Goal: Contribute content

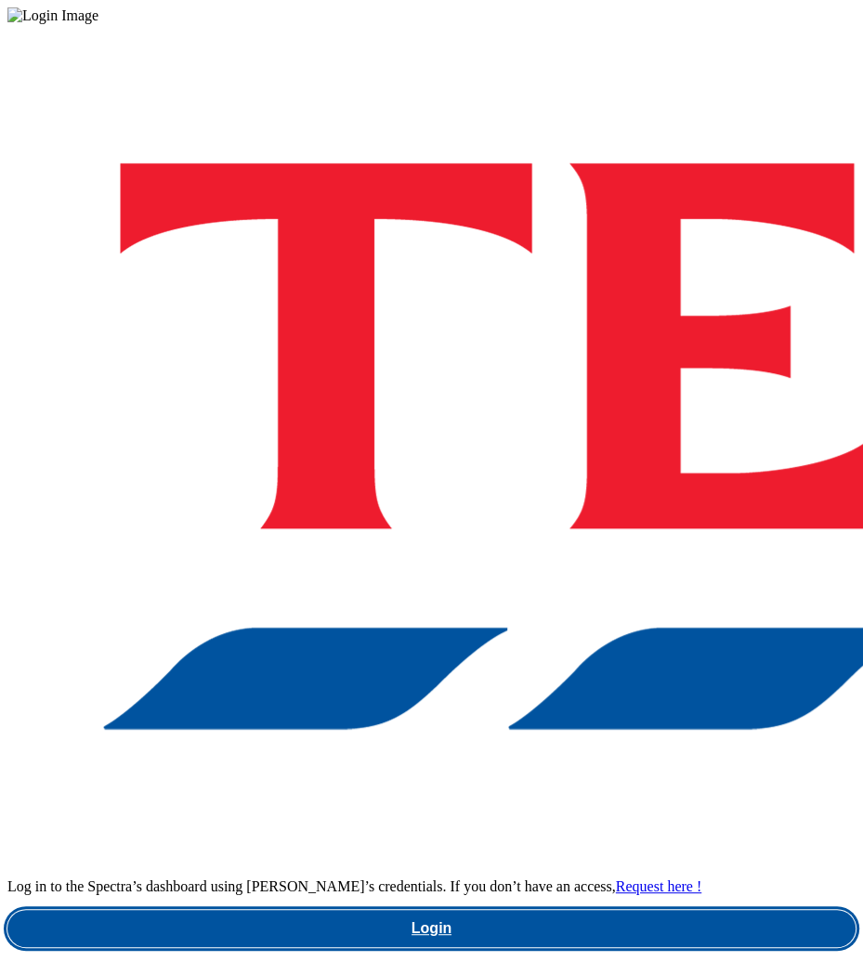
click at [505, 910] on link "Login" at bounding box center [431, 928] width 848 height 37
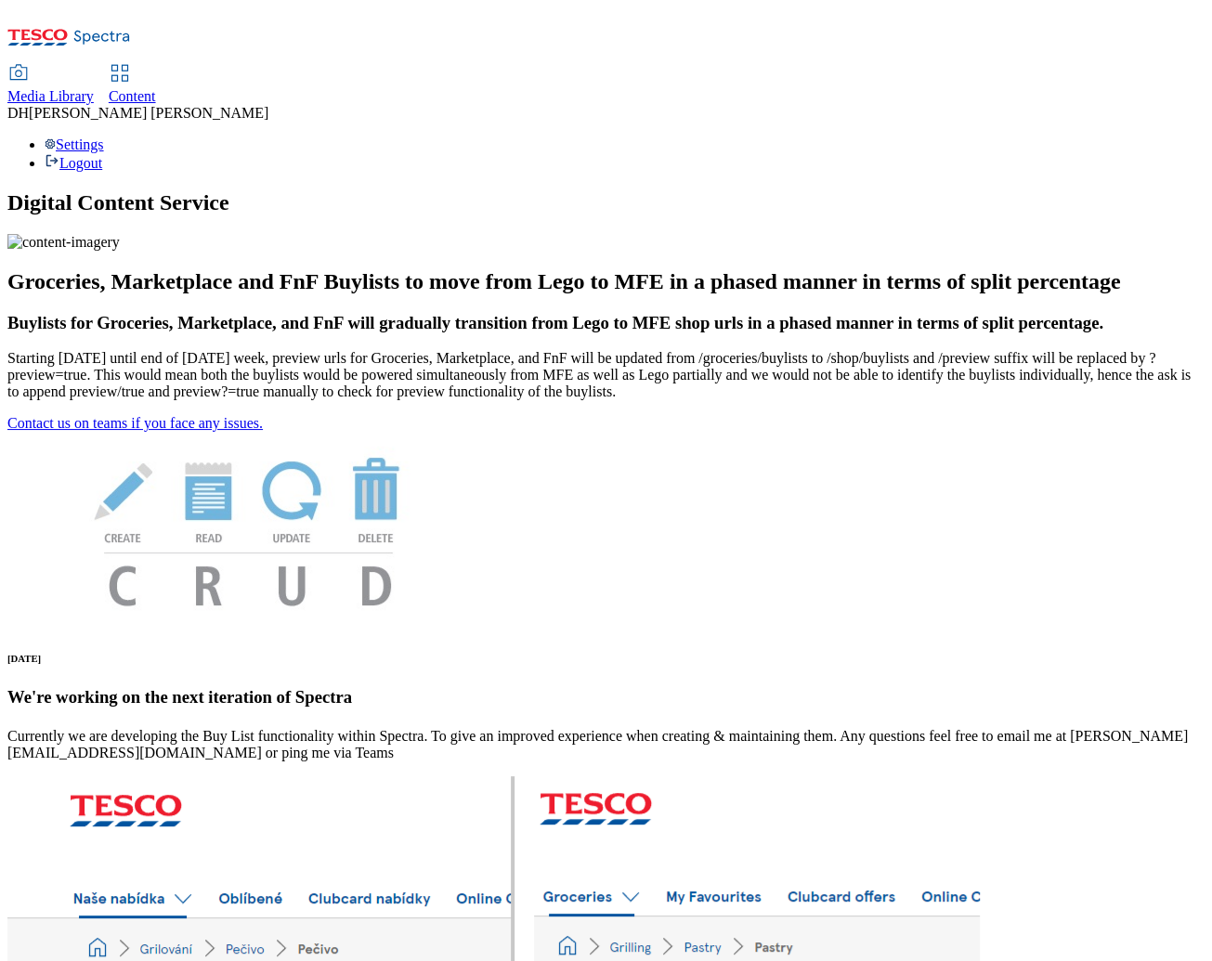
click at [156, 88] on span "Content" at bounding box center [132, 96] width 47 height 16
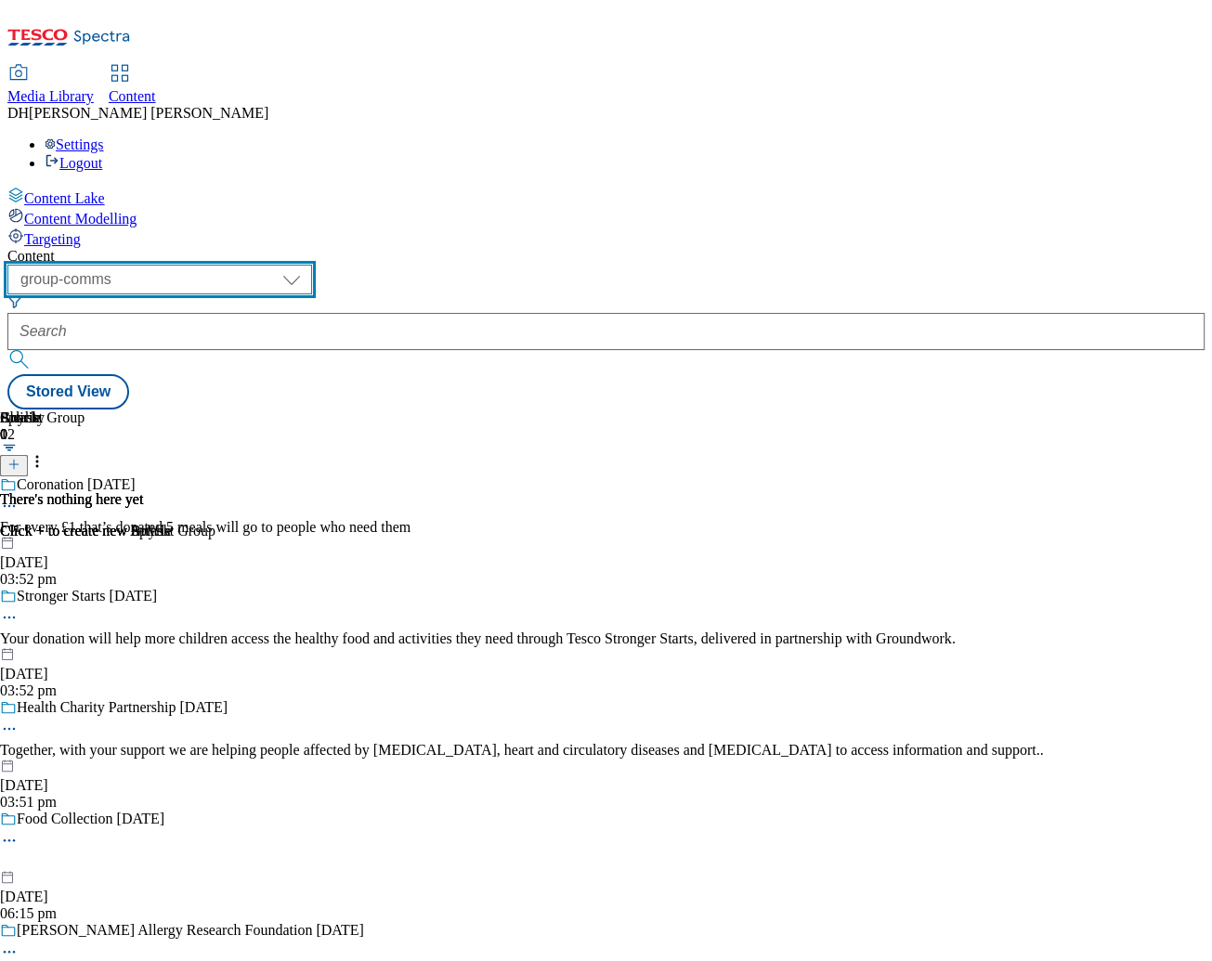
click at [312, 265] on select "dotcom-cz dotcom-hu dotcom-sk fnf-uk ghs-roi ghs-uk group-comms ighs-cz ighs-hu…" at bounding box center [159, 280] width 305 height 30
select select "ghs-uk"
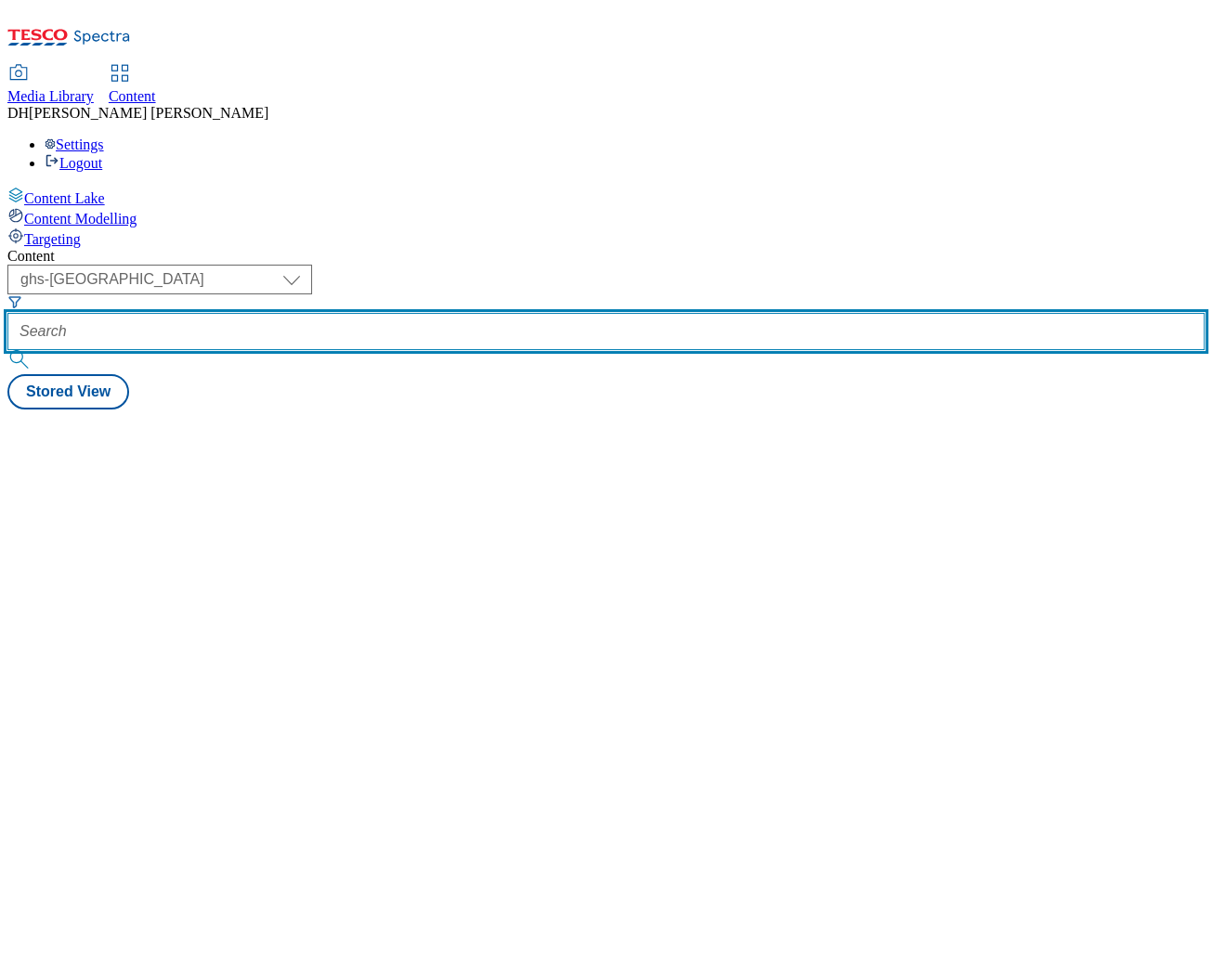
click at [513, 313] on input "text" at bounding box center [605, 331] width 1197 height 37
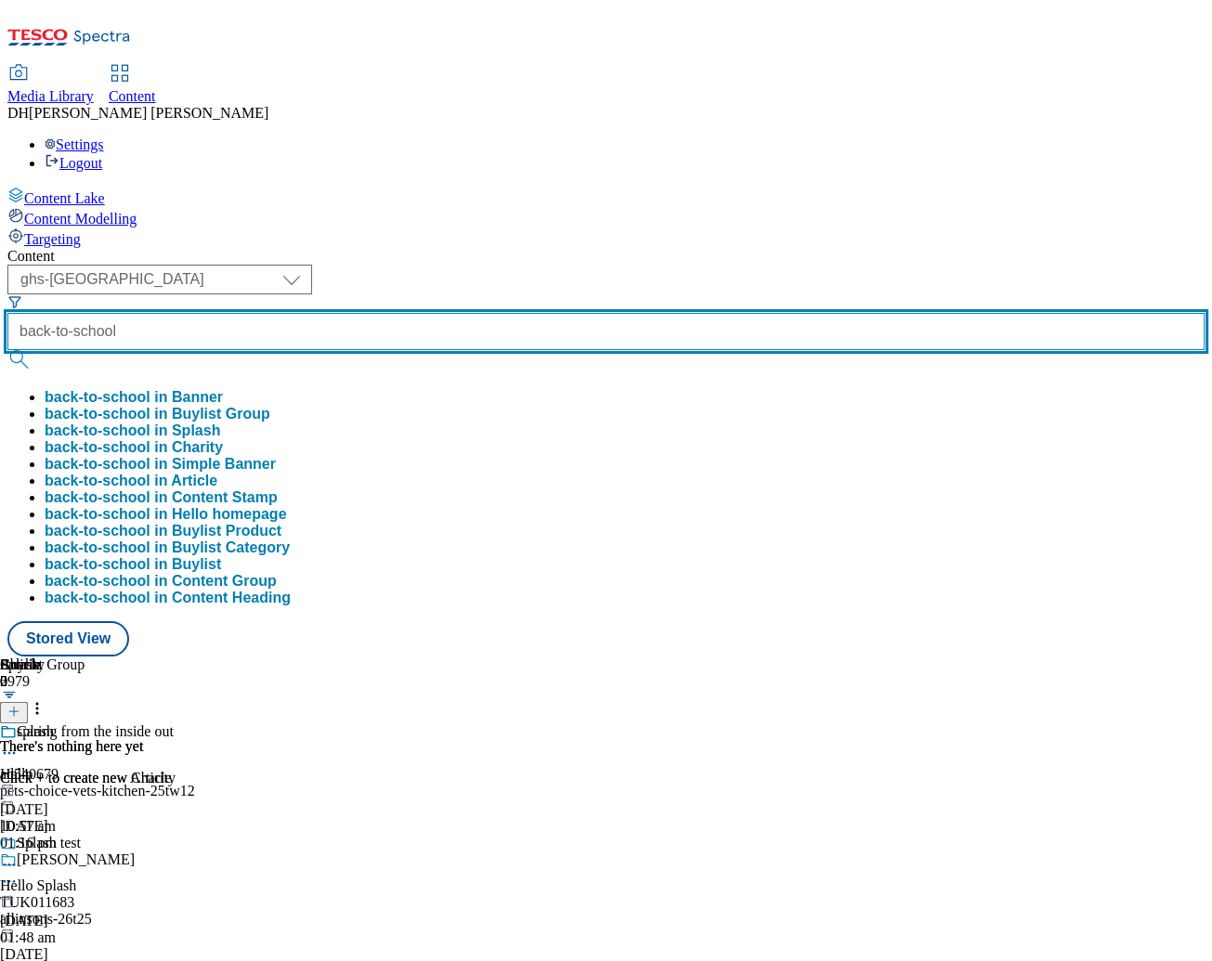
type input "back-to-school"
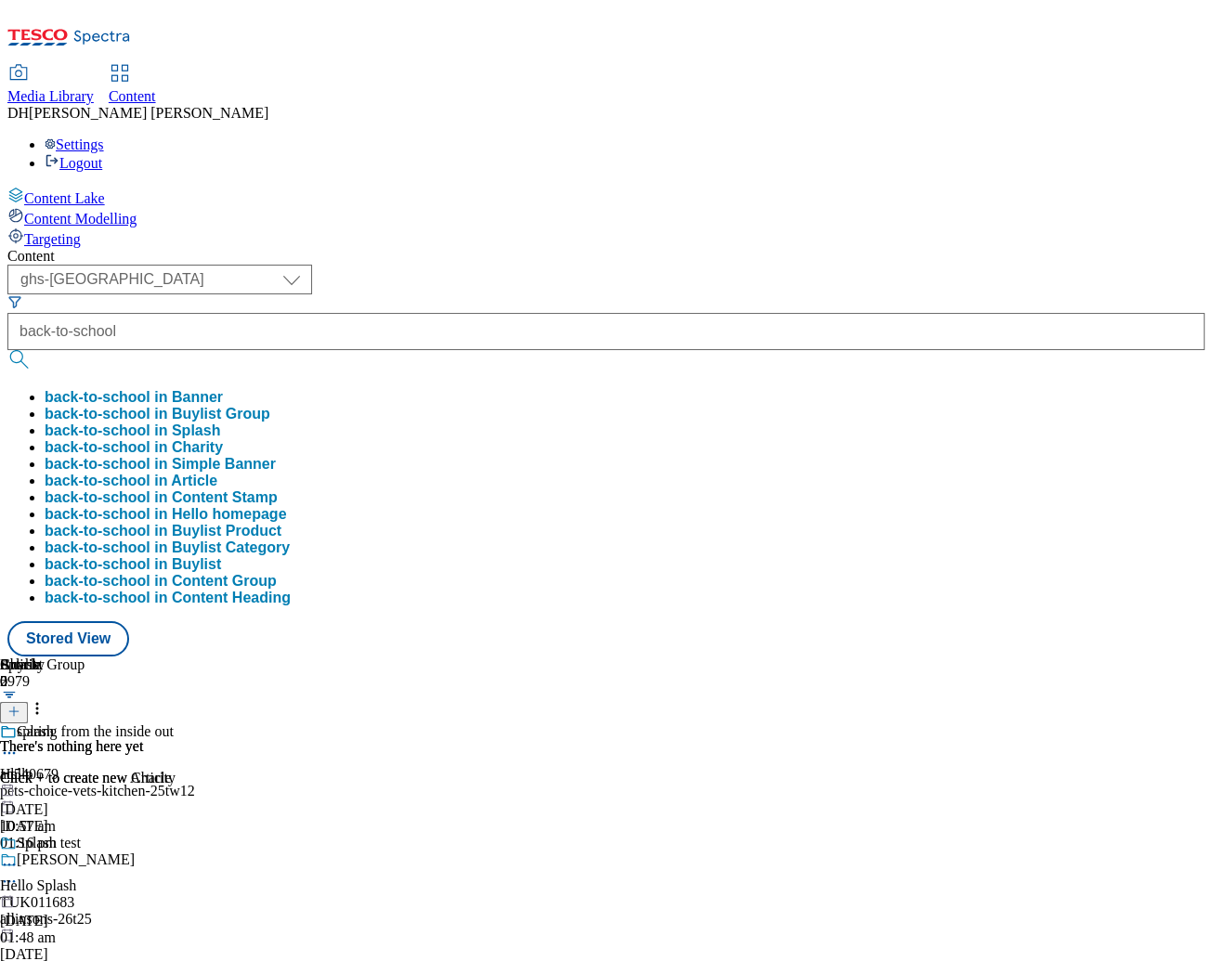
click at [270, 406] on button "back-to-school in Buylist Group" at bounding box center [158, 414] width 226 height 17
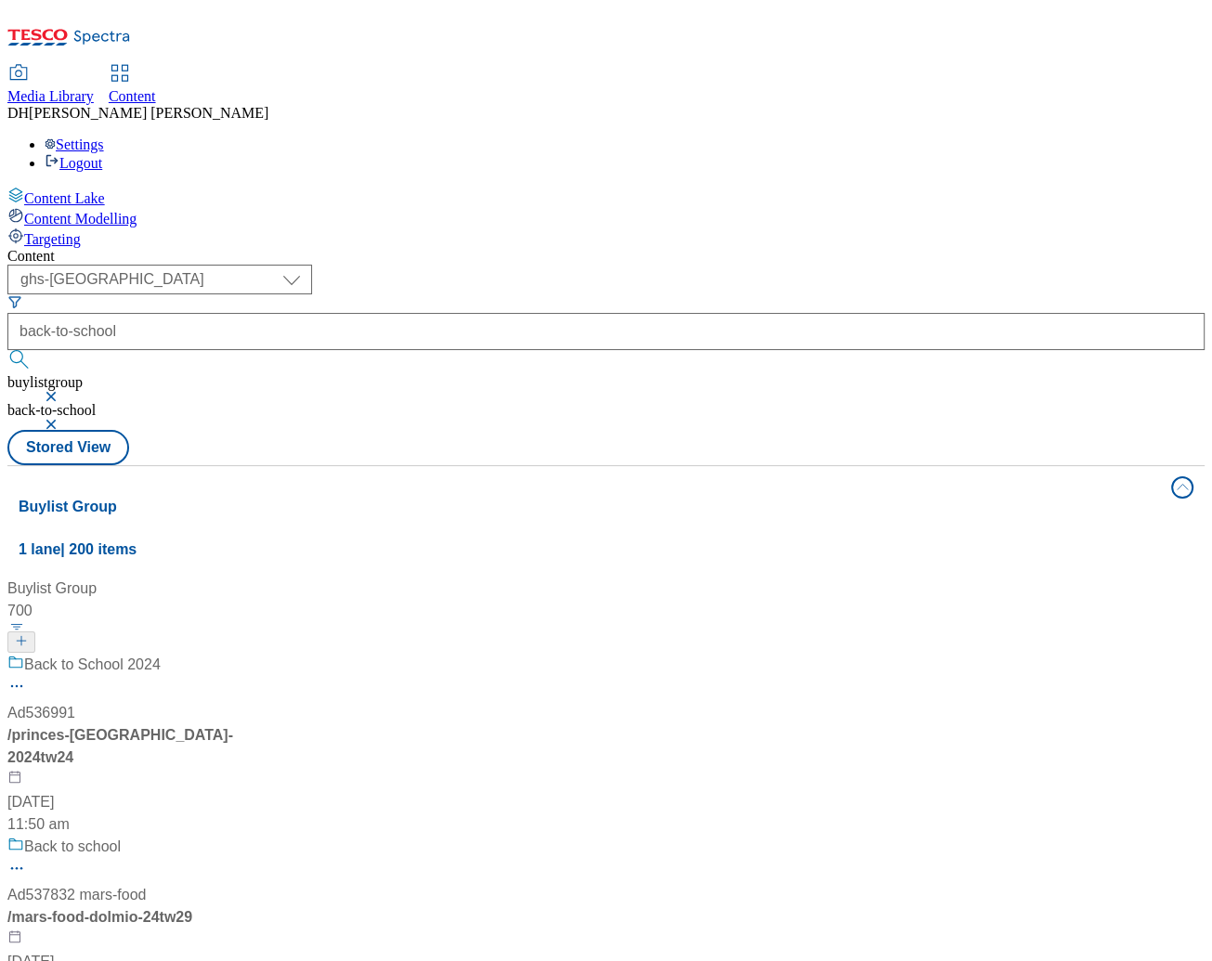
scroll to position [485, 0]
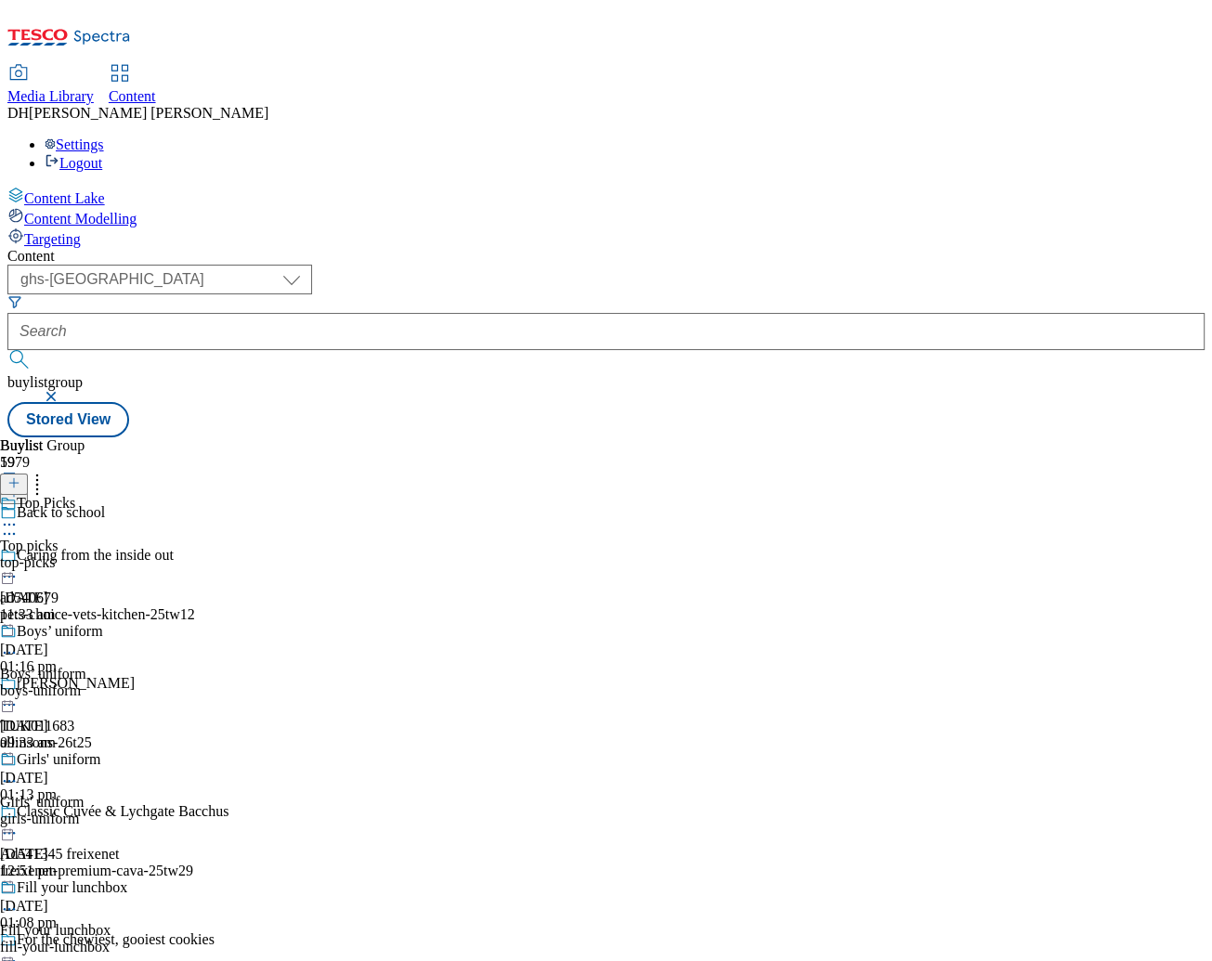
scroll to position [1024, 0]
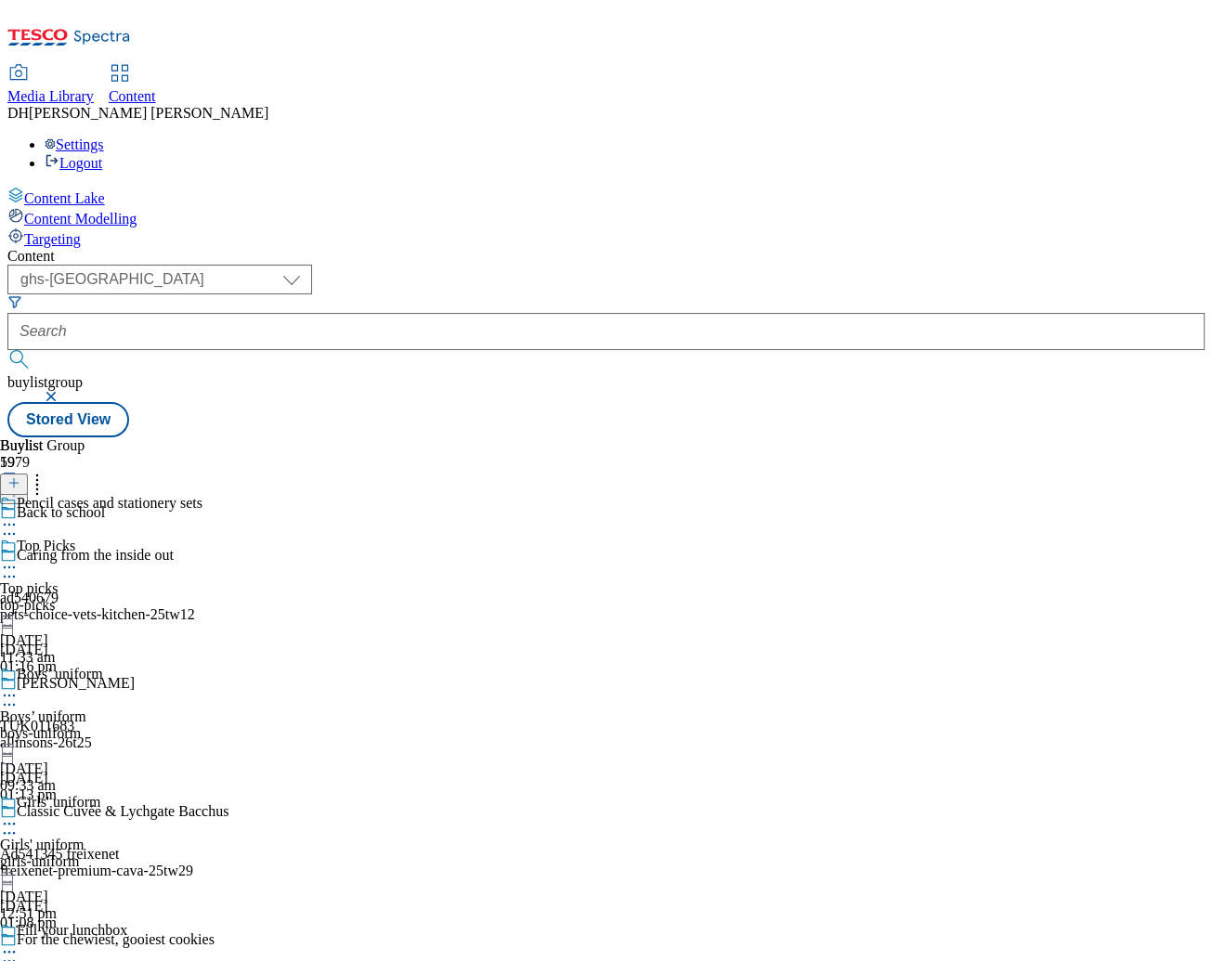
scroll to position [0, 93]
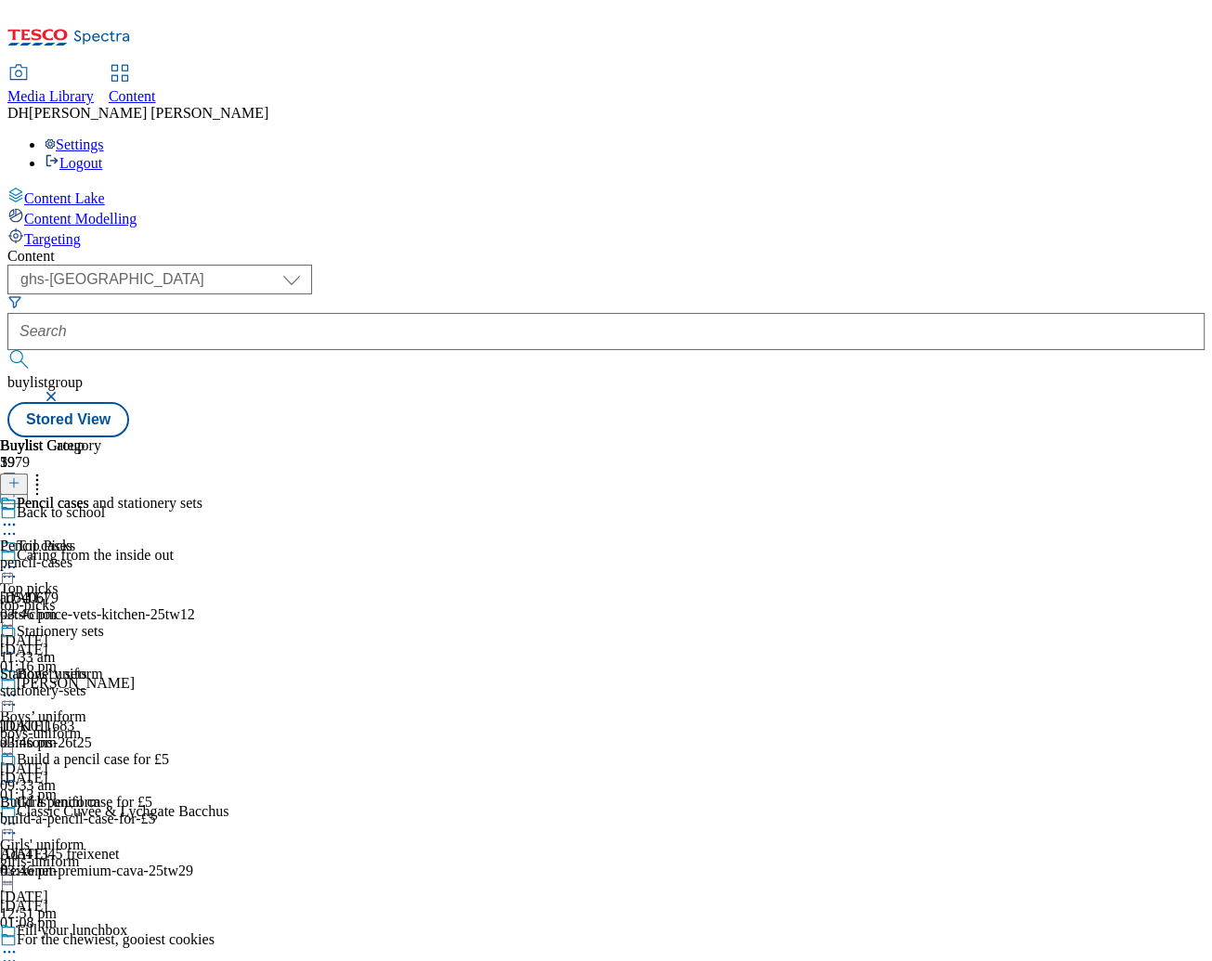
click at [19, 772] on icon at bounding box center [9, 781] width 19 height 19
click at [79, 814] on span "Edit" at bounding box center [68, 821] width 21 height 14
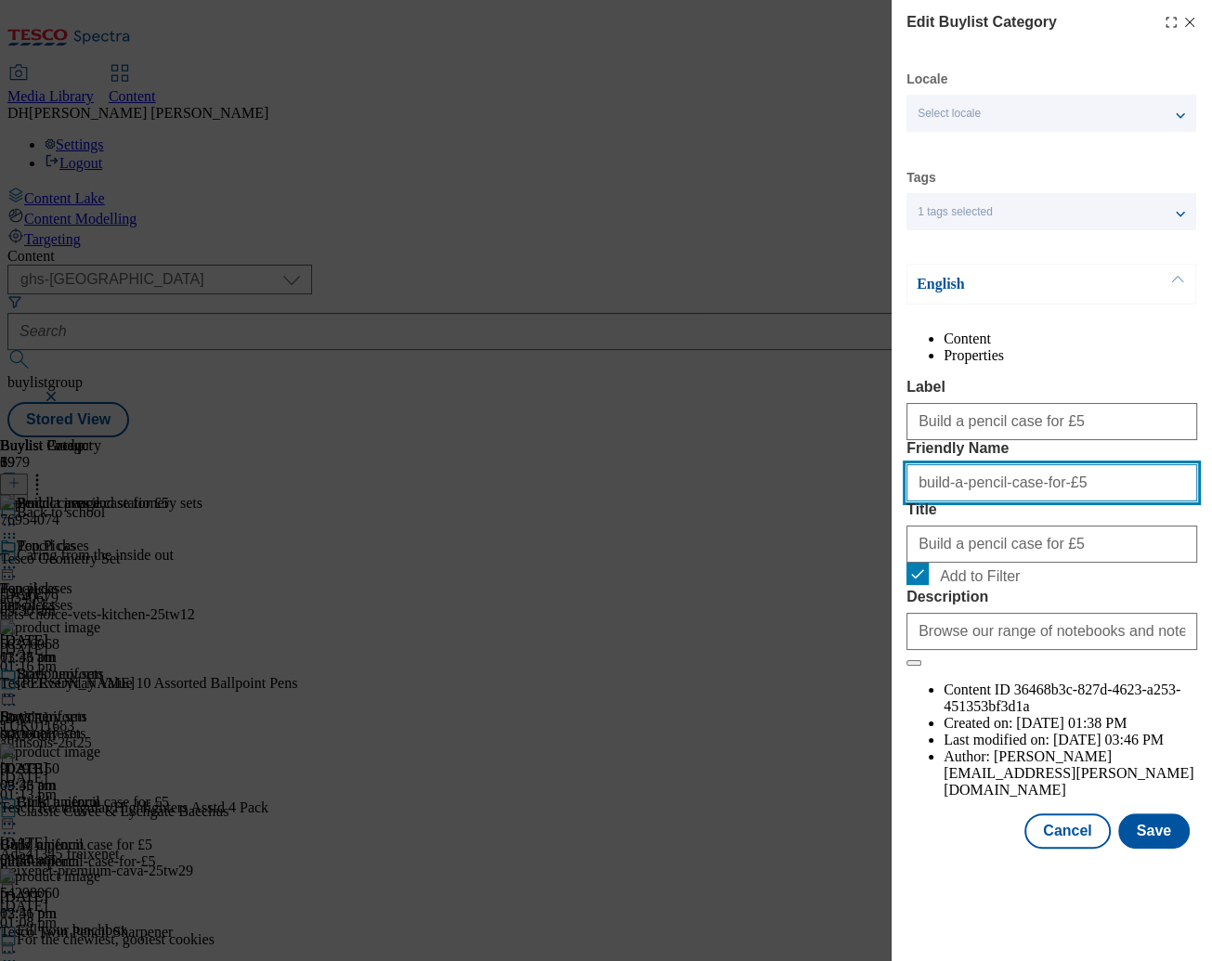
click at [862, 502] on input "build-a-pencil-case-for-£5" at bounding box center [1052, 482] width 291 height 37
type input "build-a-pencil-case-for-five-pounds"
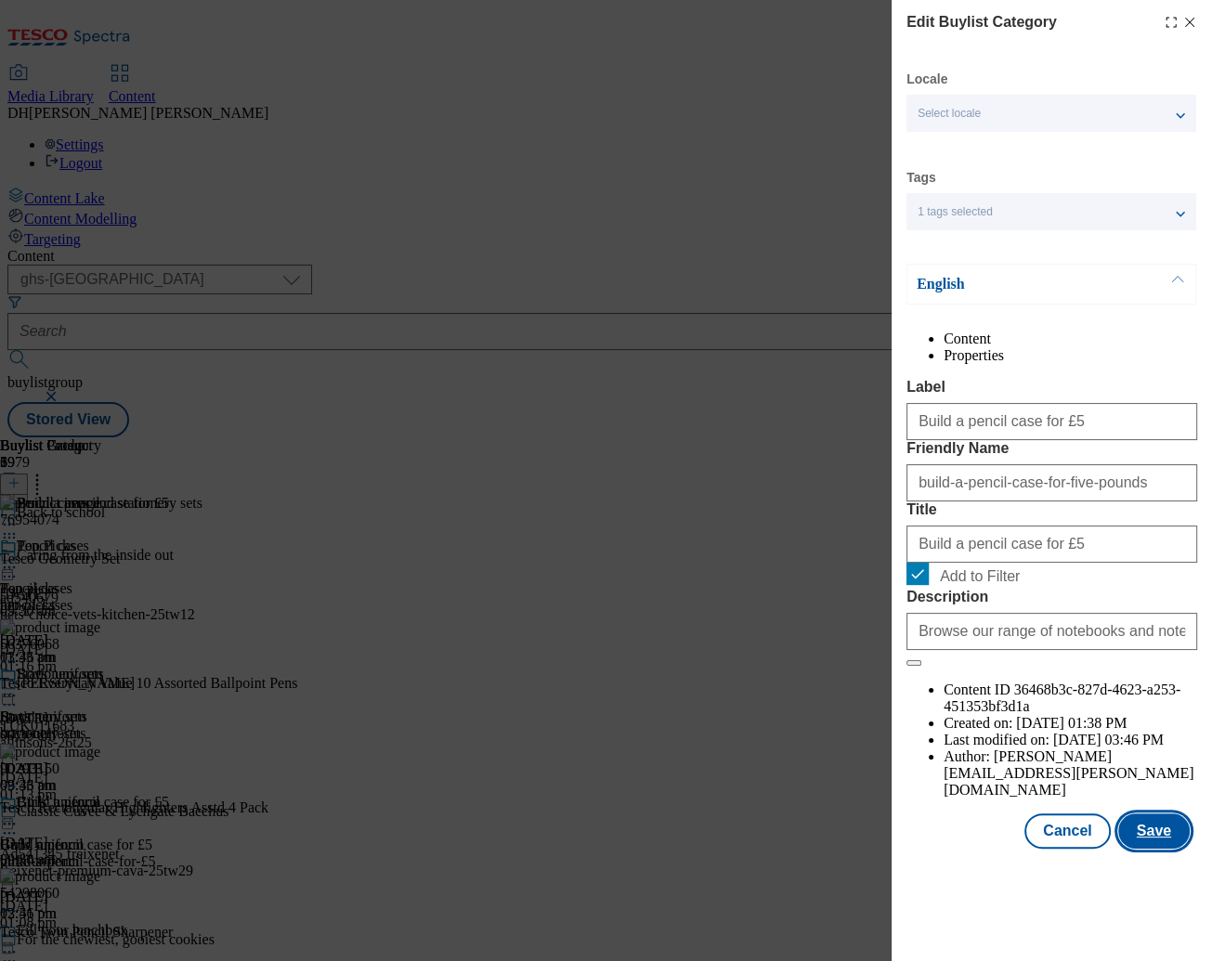
click at [862, 849] on button "Save" at bounding box center [1154, 831] width 72 height 35
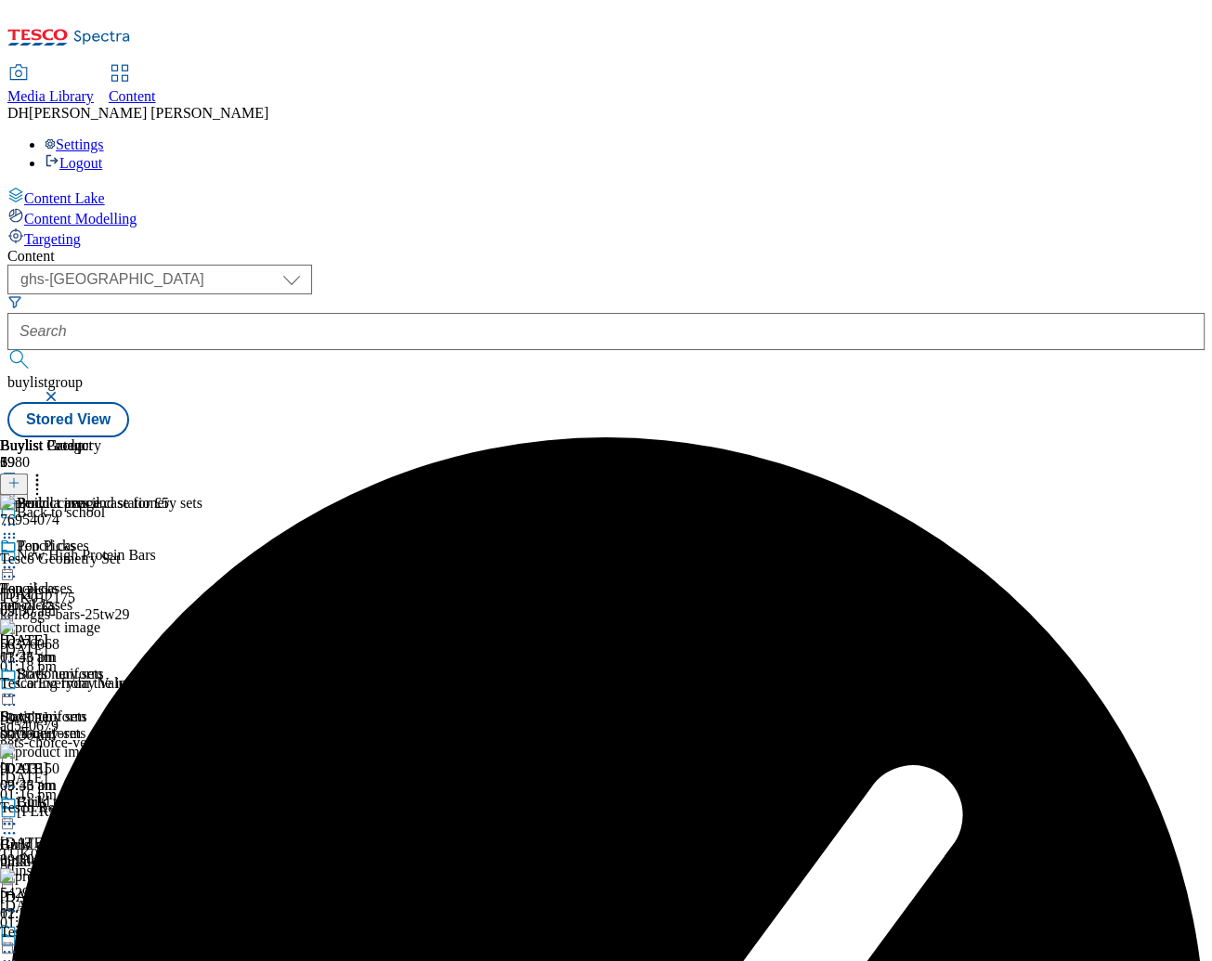
scroll to position [0, 229]
click at [19, 815] on icon at bounding box center [9, 824] width 19 height 19
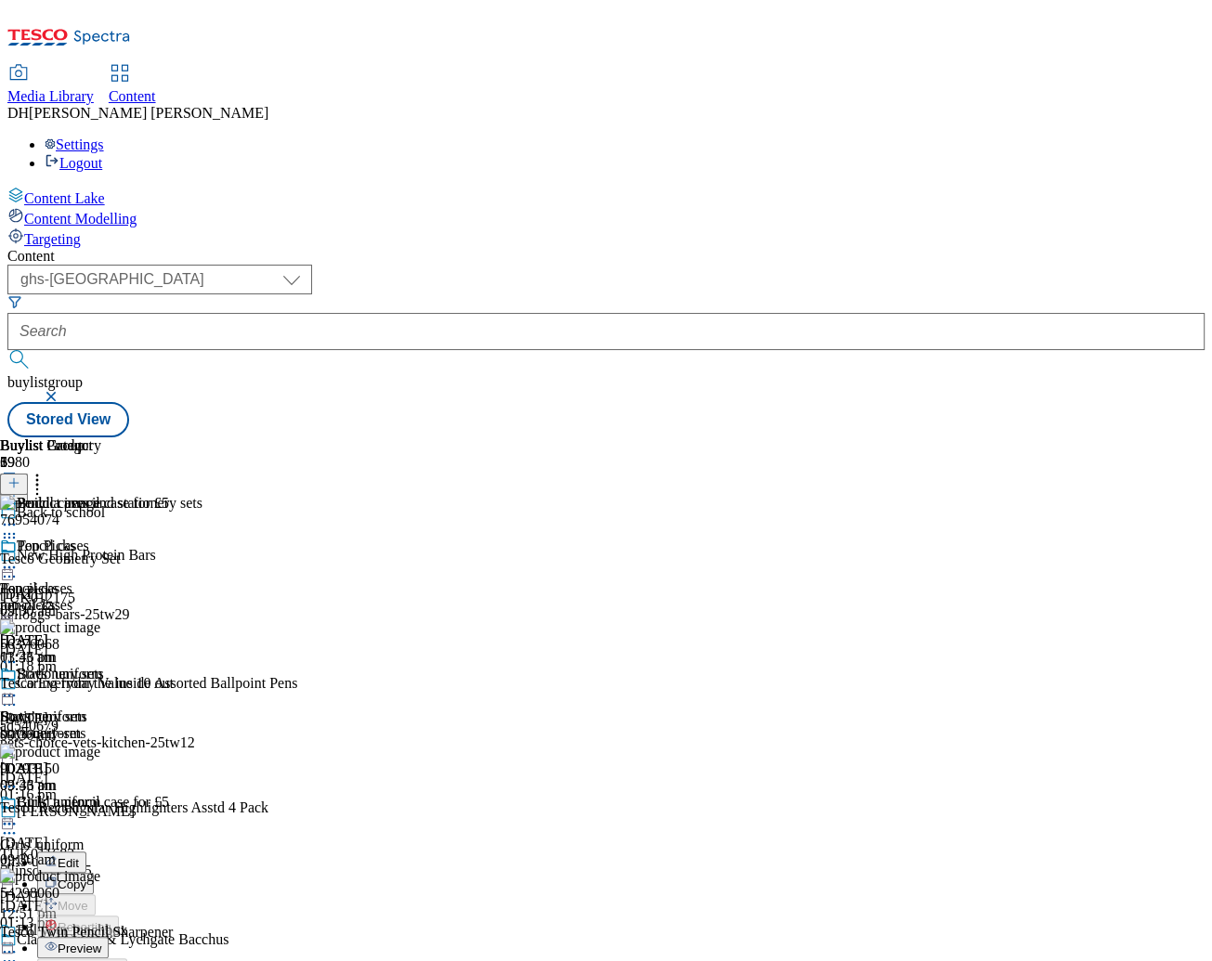
click at [101, 942] on span "Preview" at bounding box center [80, 949] width 44 height 14
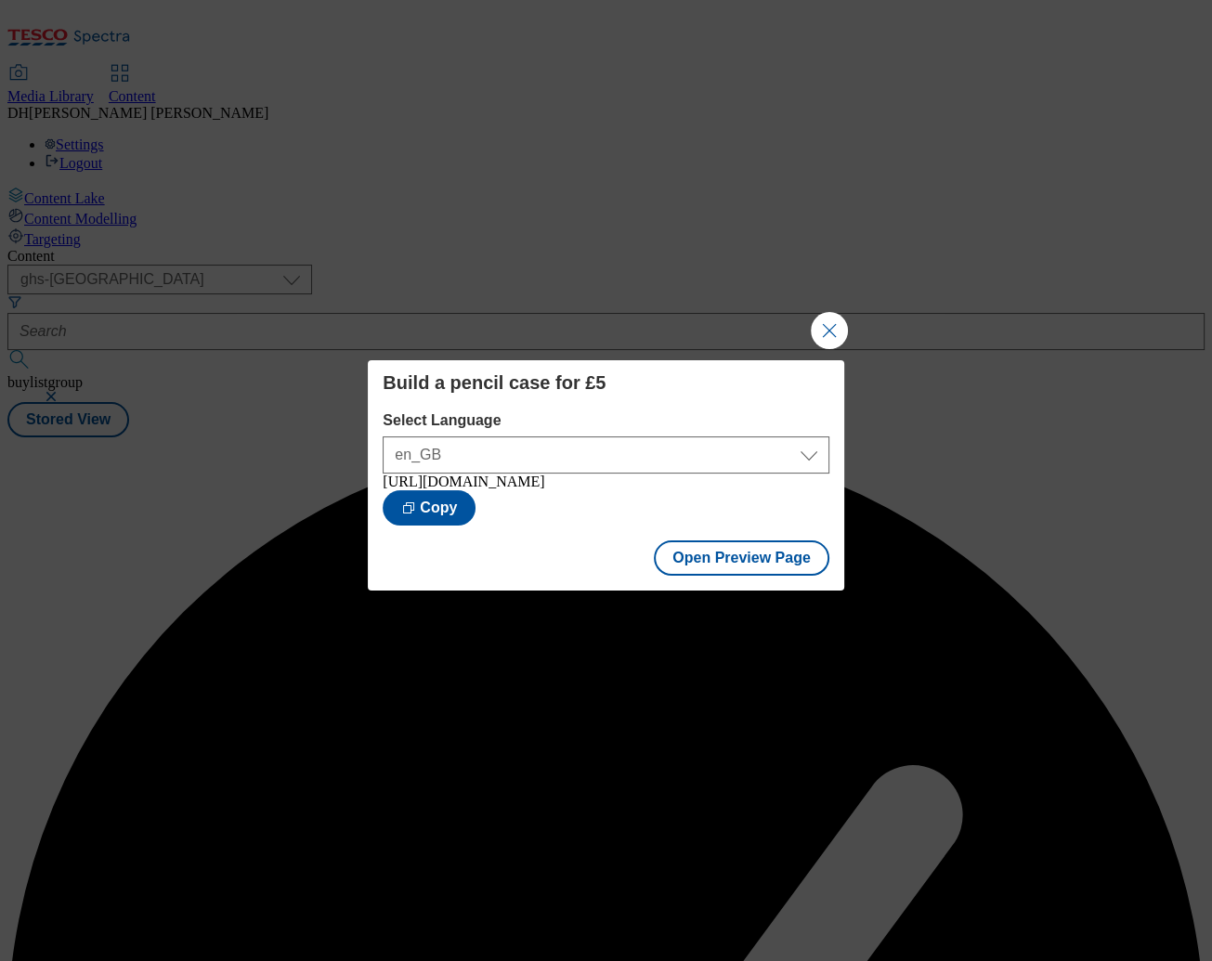
scroll to position [0, 0]
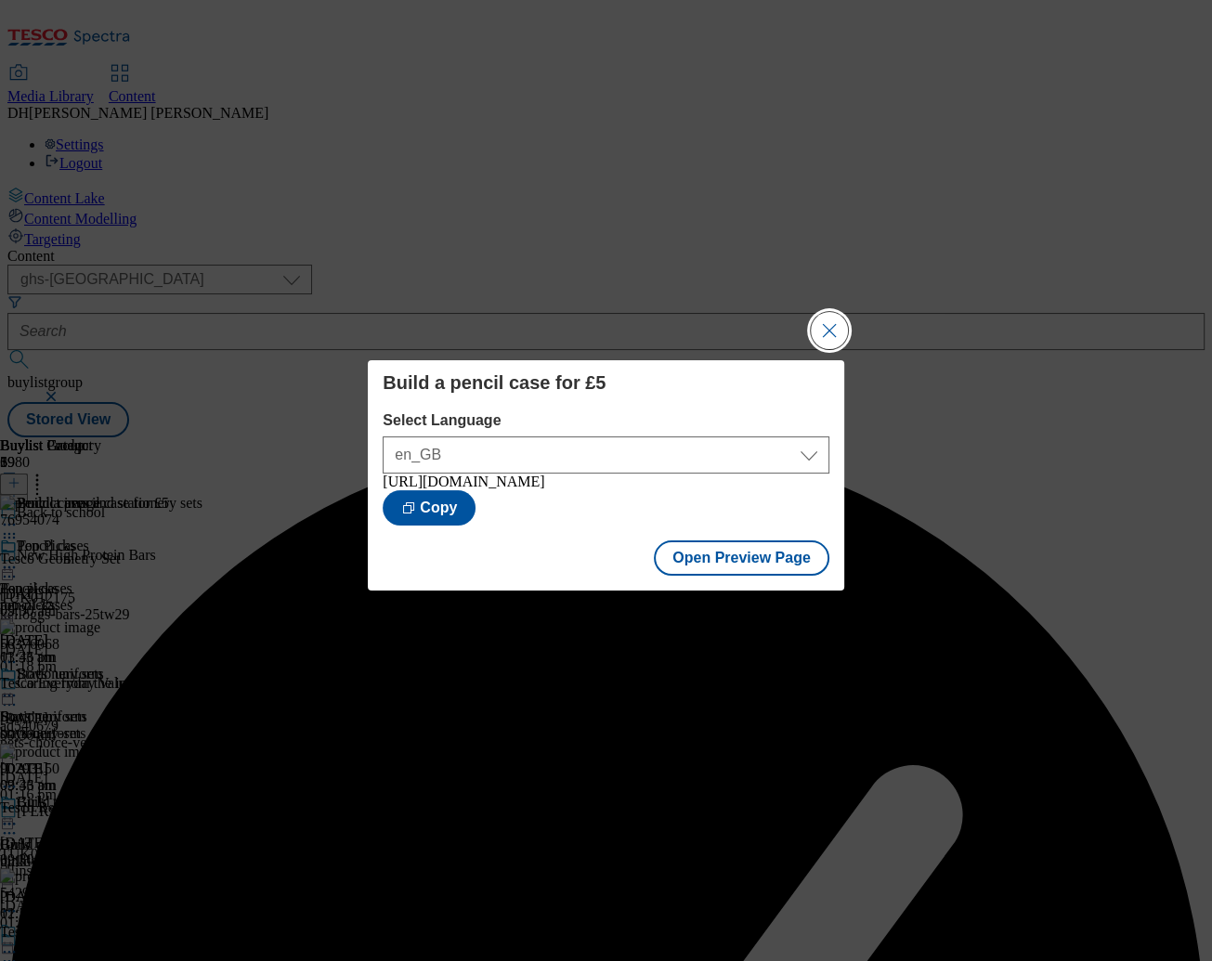
click at [830, 312] on button "Close Modal" at bounding box center [829, 330] width 37 height 37
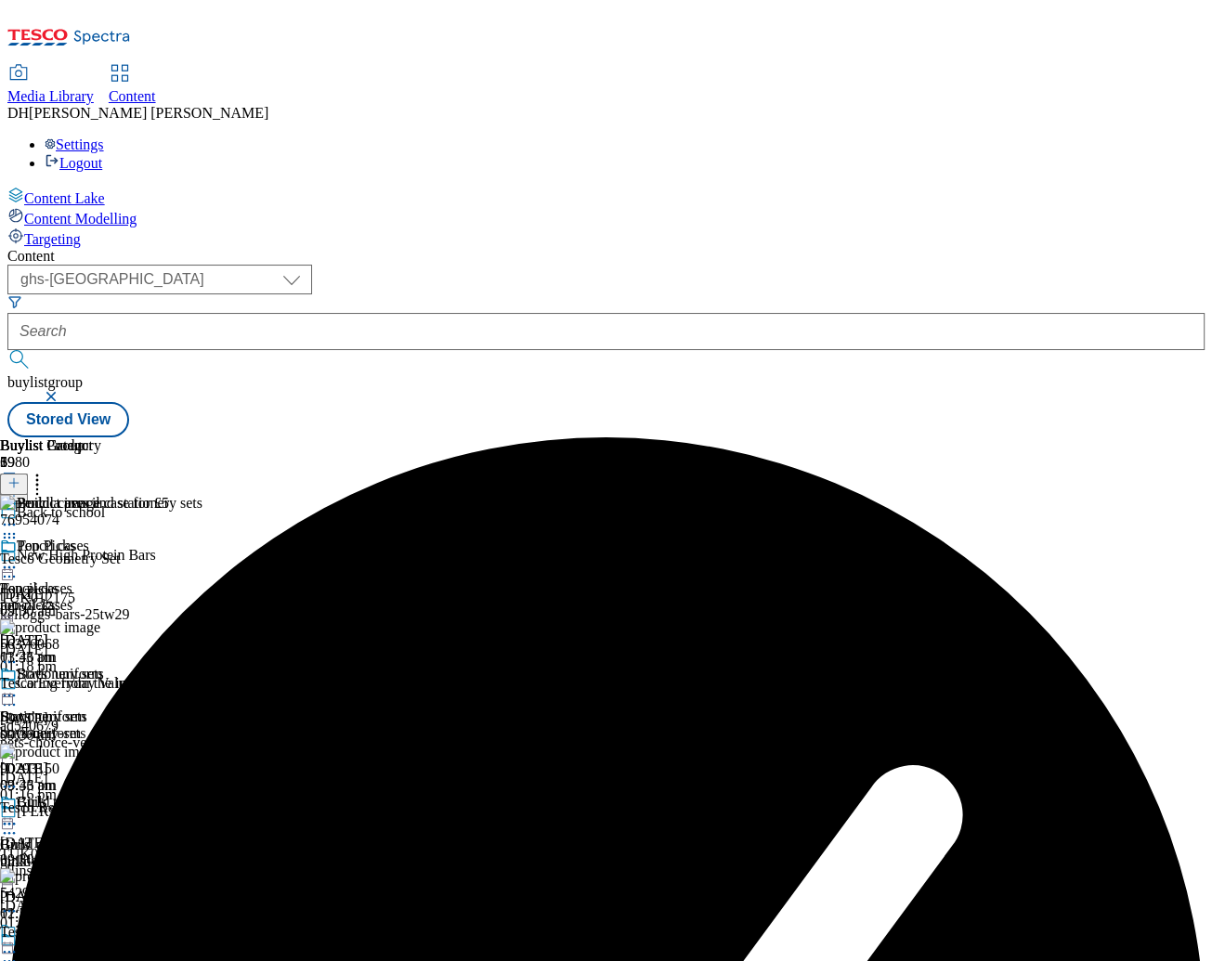
scroll to position [0, 238]
click at [19, 815] on icon at bounding box center [9, 824] width 19 height 19
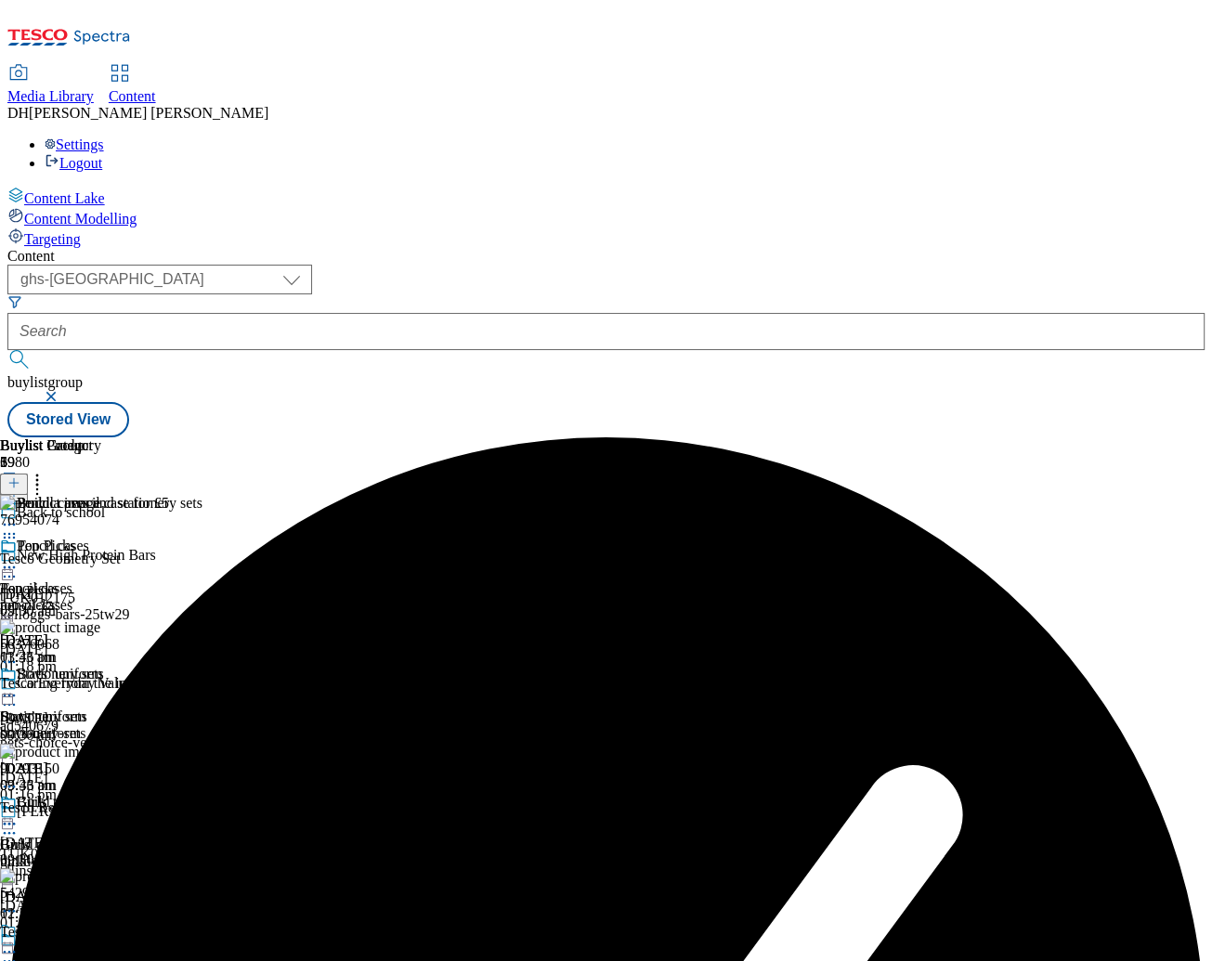
scroll to position [0, 437]
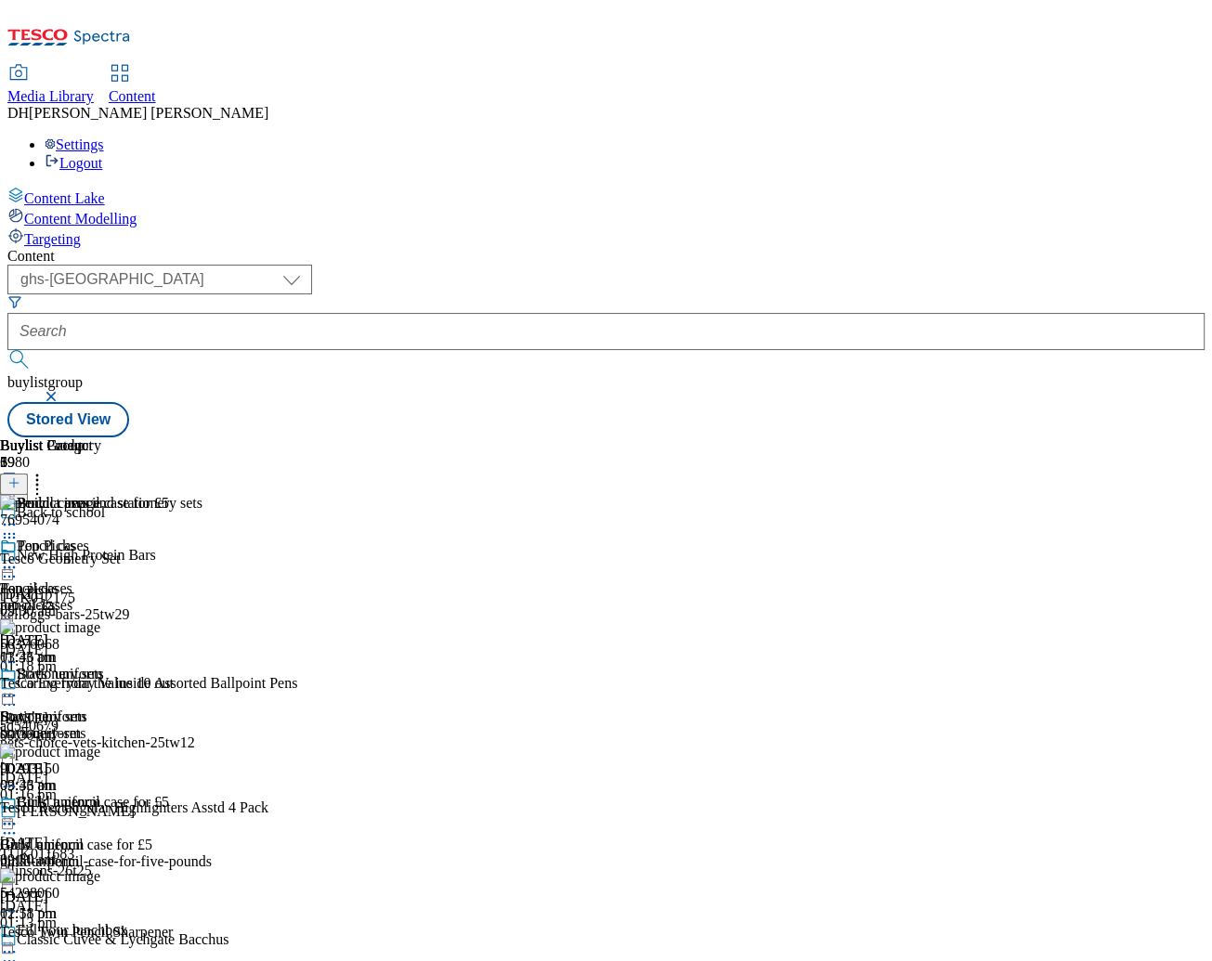
click at [19, 815] on icon at bounding box center [9, 824] width 19 height 19
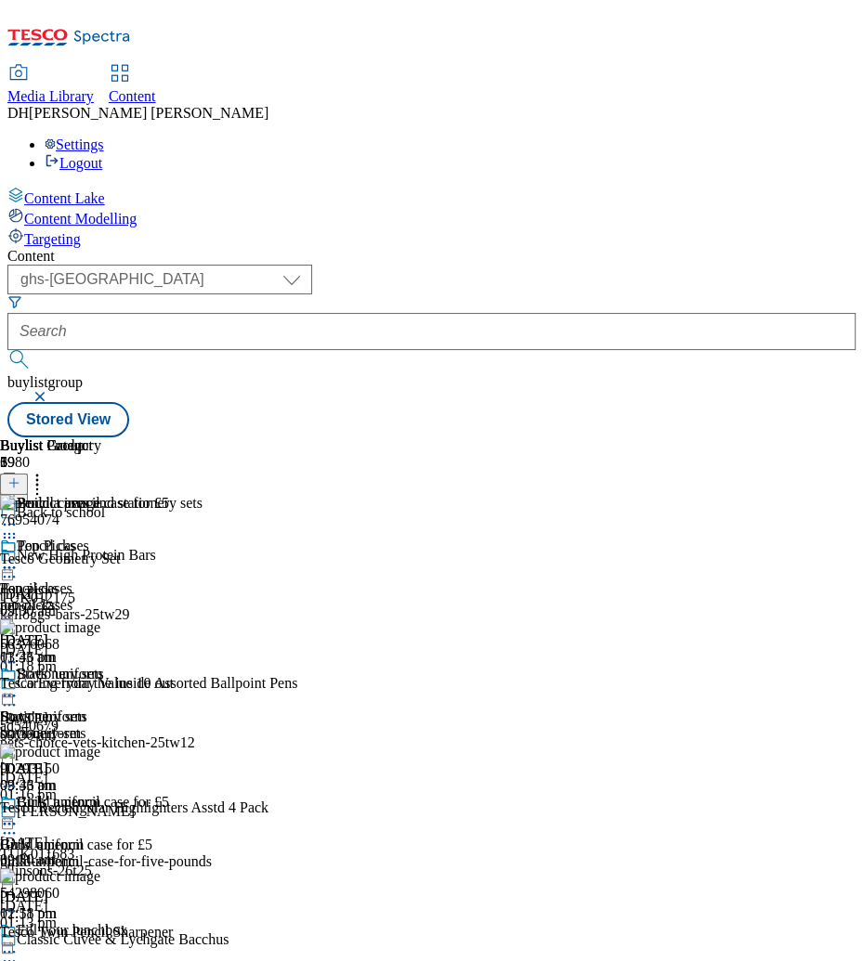
scroll to position [0, 143]
